Goal: Obtain resource: Obtain resource

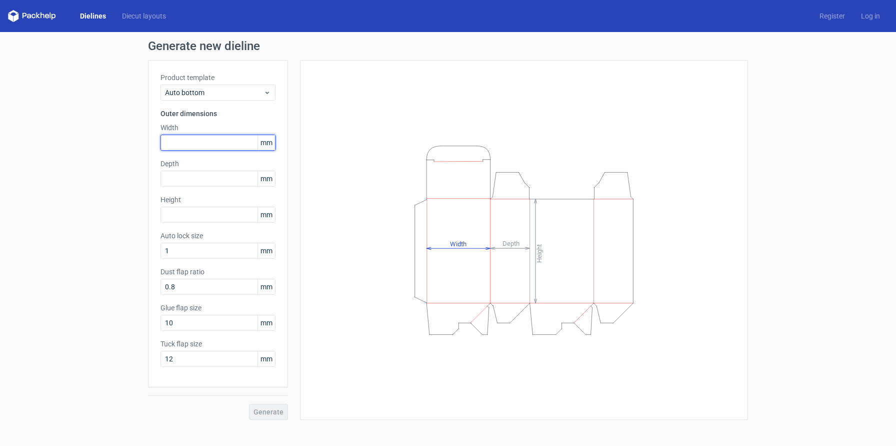
click at [204, 143] on input "text" at bounding box center [218, 143] width 115 height 16
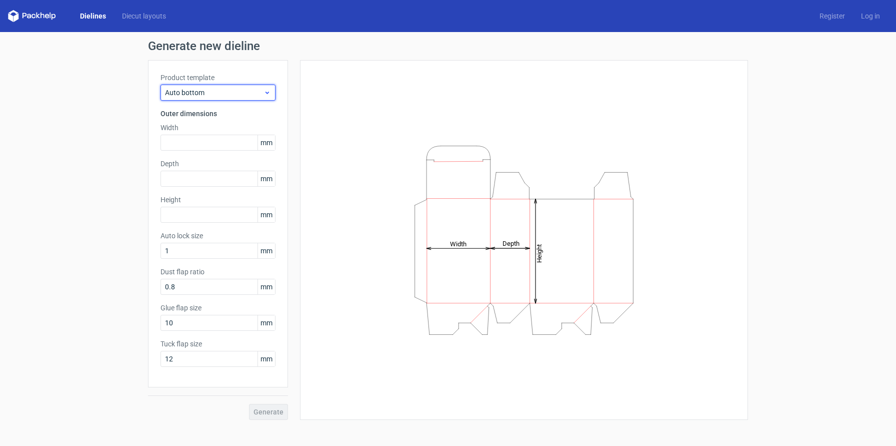
click at [255, 93] on span "Auto bottom" at bounding box center [214, 93] width 99 height 10
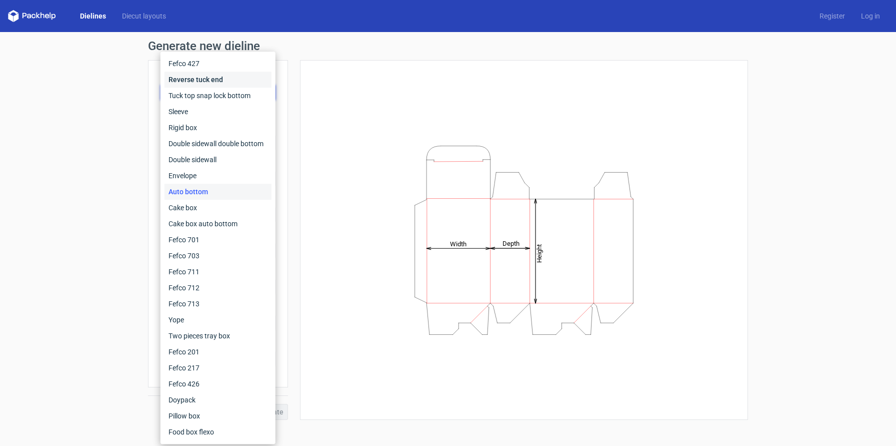
click at [214, 82] on div "Reverse tuck end" at bounding box center [218, 80] width 107 height 16
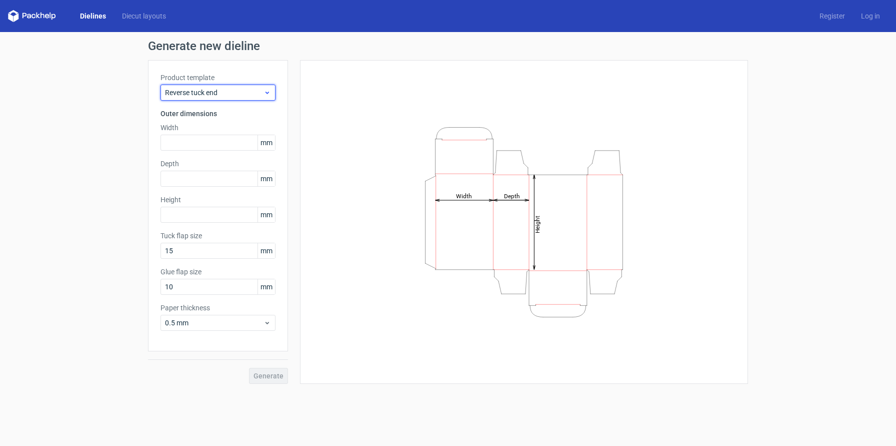
click at [230, 90] on span "Reverse tuck end" at bounding box center [214, 93] width 99 height 10
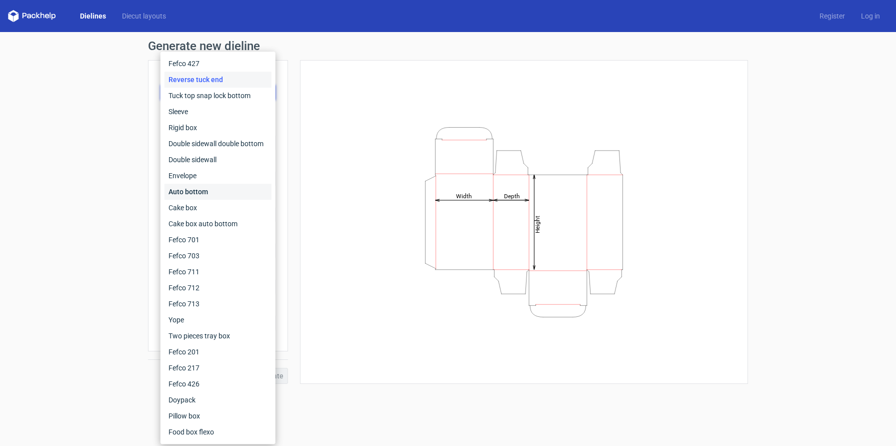
click at [211, 187] on div "Auto bottom" at bounding box center [218, 192] width 107 height 16
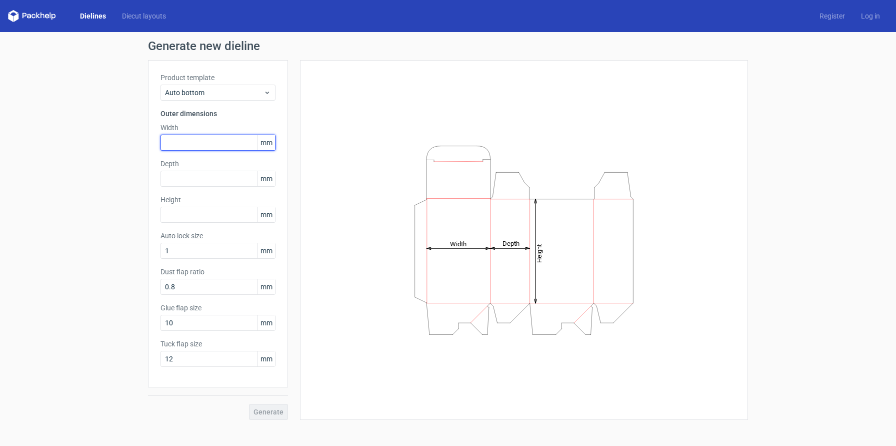
click at [217, 144] on input "text" at bounding box center [218, 143] width 115 height 16
type input "95"
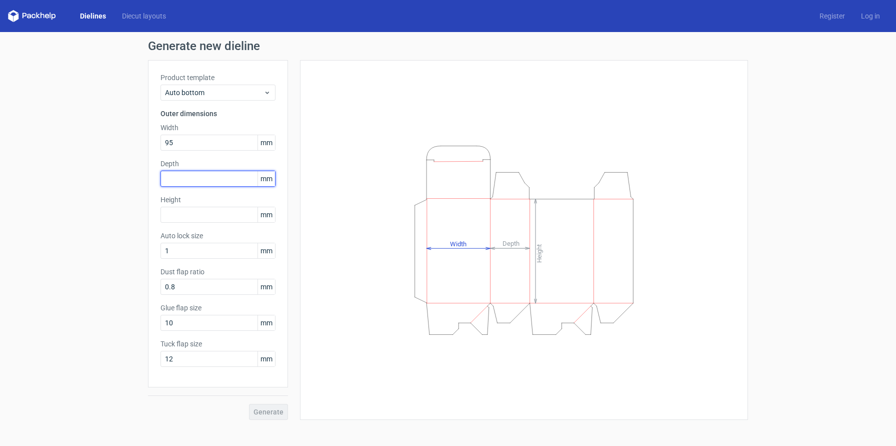
click at [190, 180] on input "text" at bounding box center [218, 179] width 115 height 16
type input "95"
click at [196, 214] on input "text" at bounding box center [218, 215] width 115 height 16
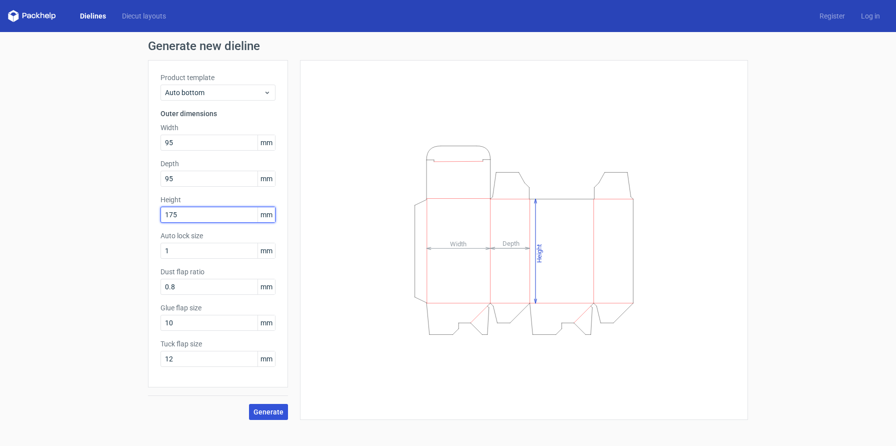
type input "175"
click at [275, 411] on span "Generate" at bounding box center [269, 411] width 30 height 7
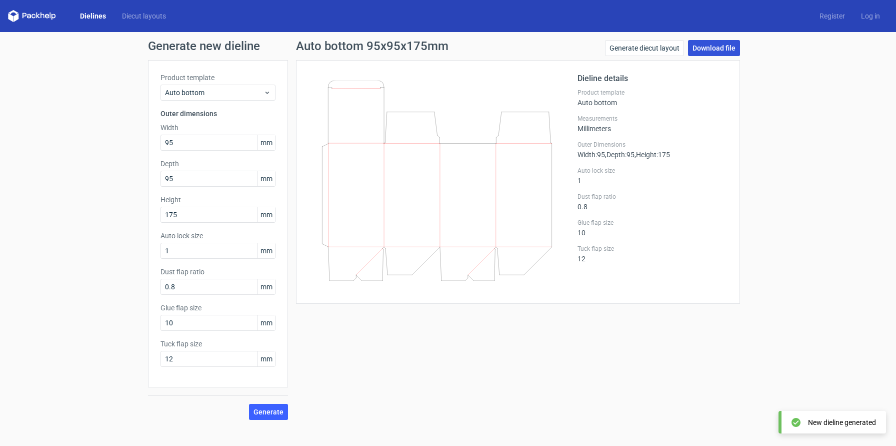
click at [721, 47] on link "Download file" at bounding box center [714, 48] width 52 height 16
click at [715, 48] on link "Download file" at bounding box center [714, 48] width 52 height 16
click at [728, 47] on link "Download file" at bounding box center [714, 48] width 52 height 16
